Goal: Task Accomplishment & Management: Manage account settings

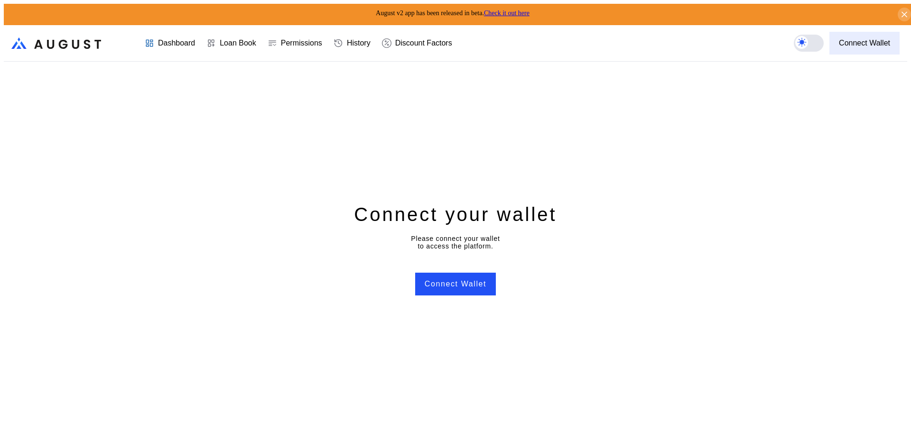
click at [849, 39] on div "Connect Wallet" at bounding box center [864, 43] width 51 height 9
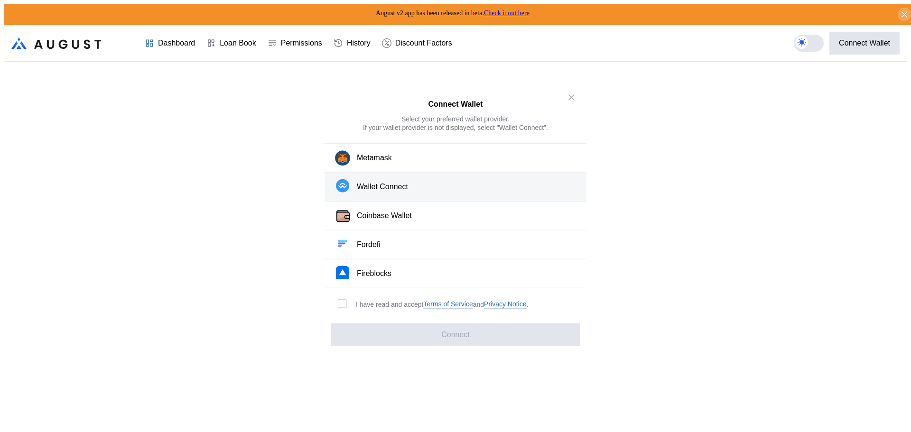
click at [357, 189] on div "Wallet Connect" at bounding box center [382, 187] width 51 height 10
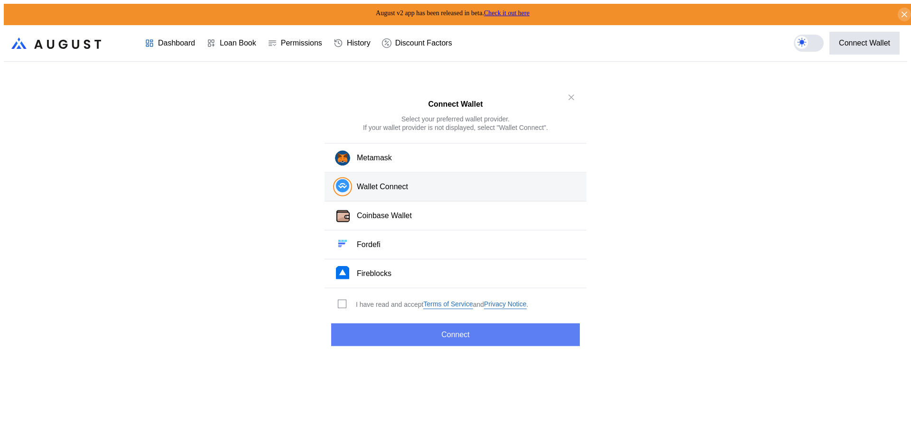
click at [429, 329] on button "Connect" at bounding box center [455, 334] width 249 height 23
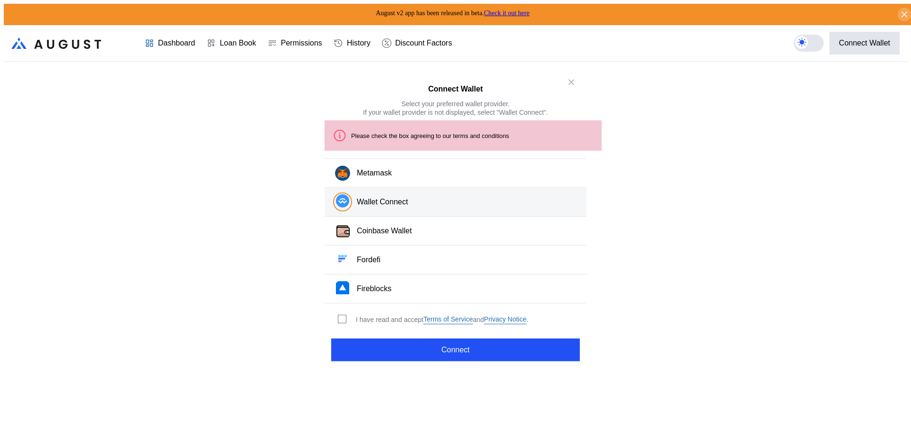
click at [387, 315] on div "I have read and accept Terms of Service and Privacy Notice ." at bounding box center [442, 319] width 172 height 9
click at [339, 315] on span "modal" at bounding box center [342, 319] width 8 height 8
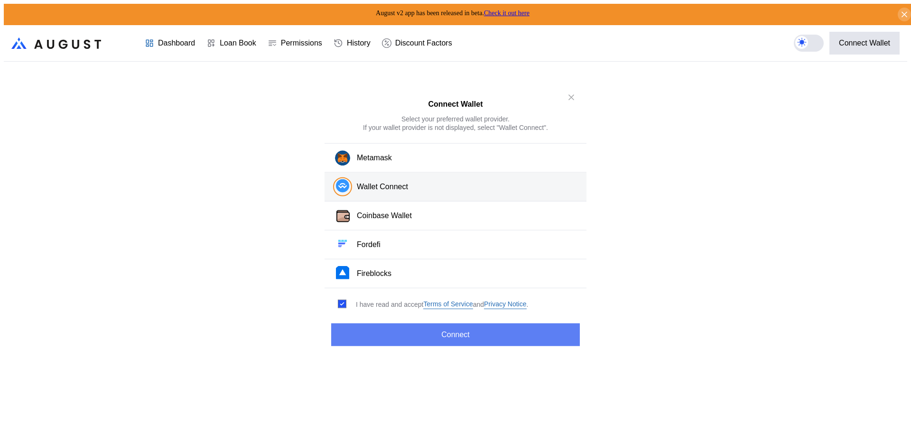
click at [369, 341] on button "Connect" at bounding box center [455, 334] width 249 height 23
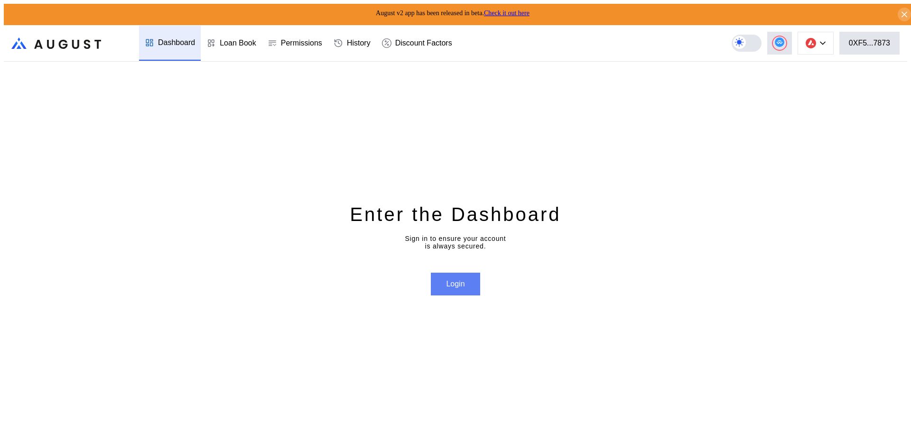
click at [446, 284] on button "Login" at bounding box center [455, 284] width 49 height 23
click at [825, 41] on icon at bounding box center [823, 43] width 6 height 4
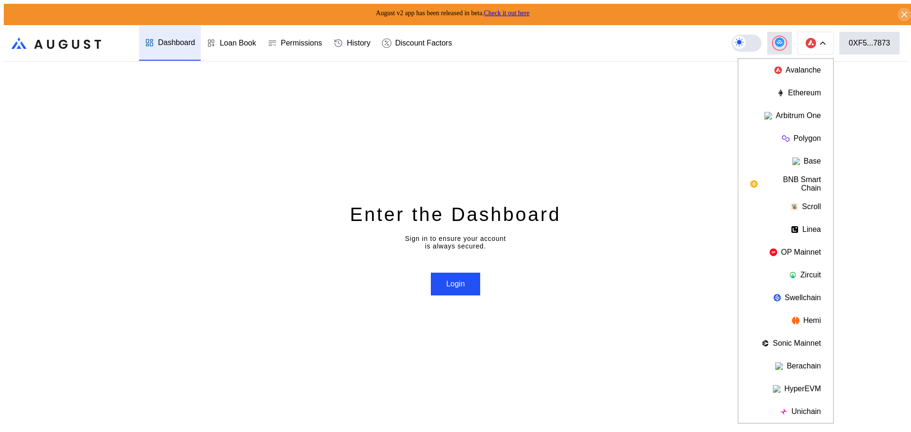
click at [880, 56] on header ".cls-1 { fill: url(#radial-gradient); } .cls-1, .cls-2 { stroke-width: 0px; } .…" at bounding box center [455, 43] width 903 height 37
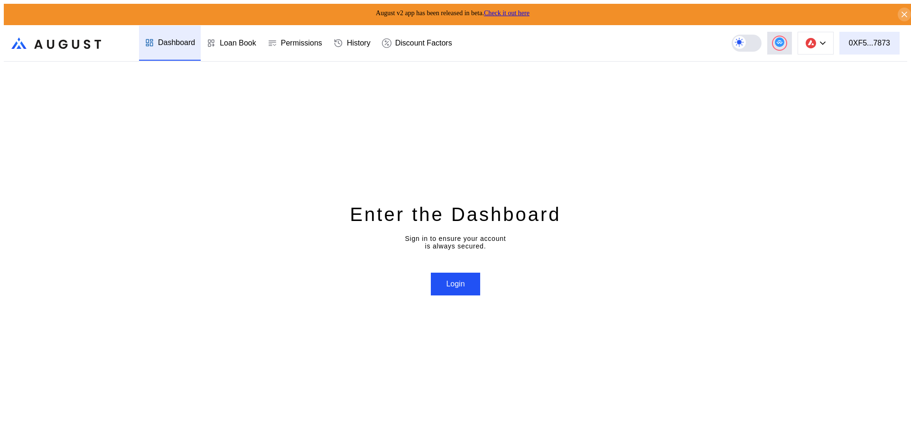
click at [880, 39] on div "0XF5...7873" at bounding box center [868, 43] width 41 height 9
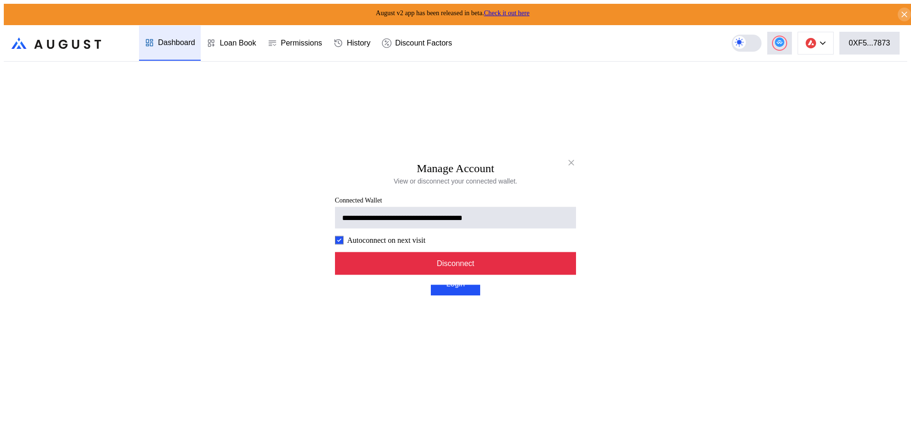
click at [486, 270] on button "Disconnect" at bounding box center [455, 263] width 241 height 23
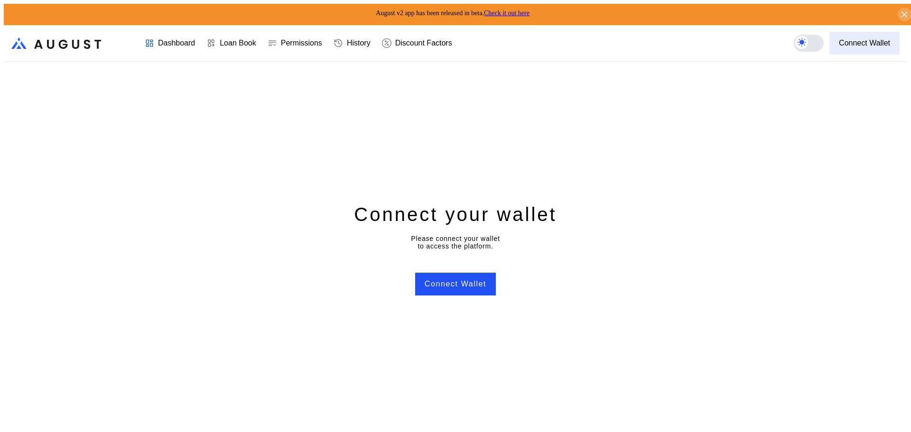
click at [855, 39] on div "Connect Wallet" at bounding box center [864, 43] width 51 height 9
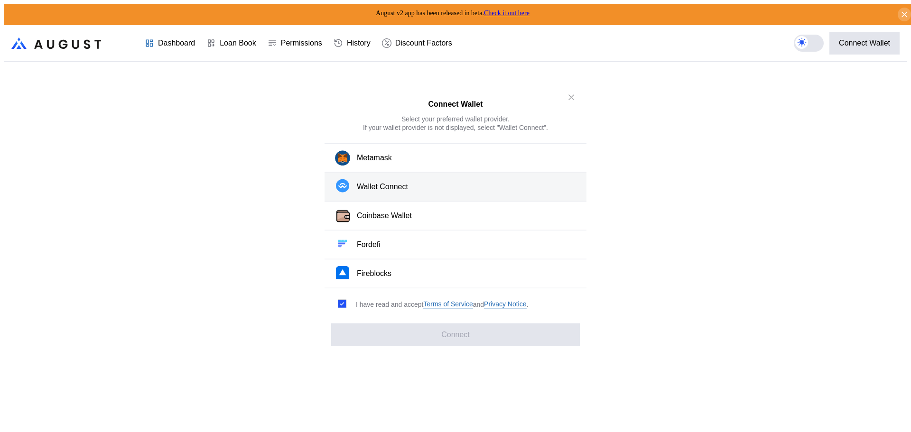
click at [391, 187] on div "Wallet Connect" at bounding box center [382, 187] width 51 height 10
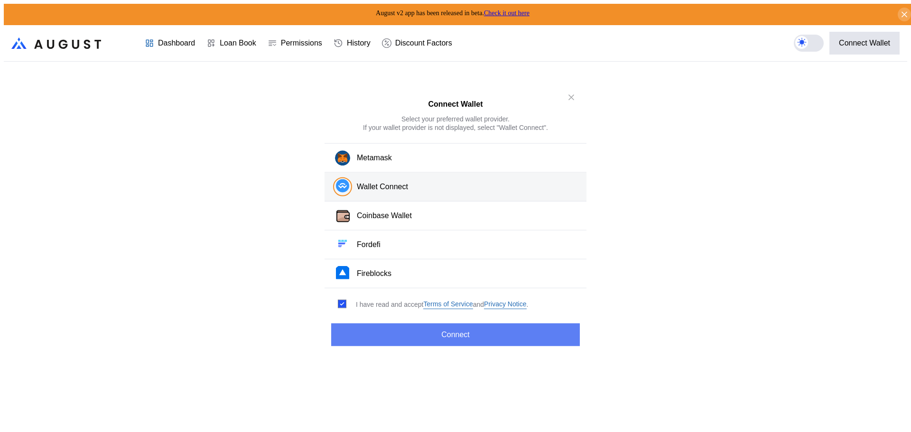
click at [414, 332] on button "Connect" at bounding box center [455, 334] width 249 height 23
